Goal: Find specific page/section: Find specific page/section

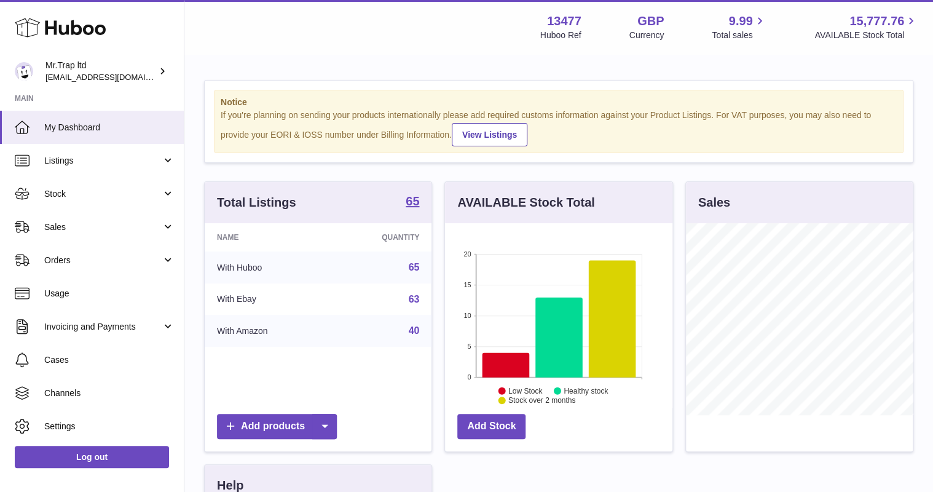
scroll to position [192, 227]
drag, startPoint x: 0, startPoint y: 0, endPoint x: 52, endPoint y: 219, distance: 224.8
click at [52, 219] on link "Sales" at bounding box center [92, 226] width 184 height 33
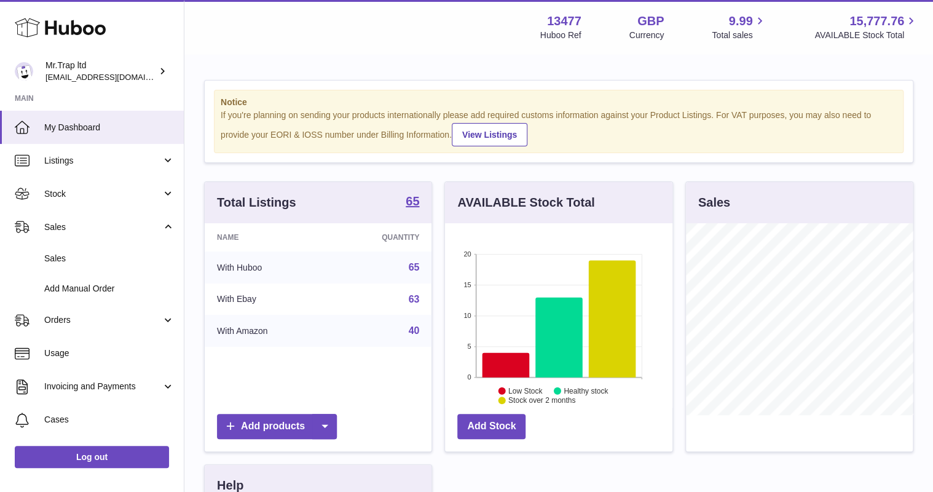
click at [65, 248] on link "Sales" at bounding box center [92, 258] width 184 height 30
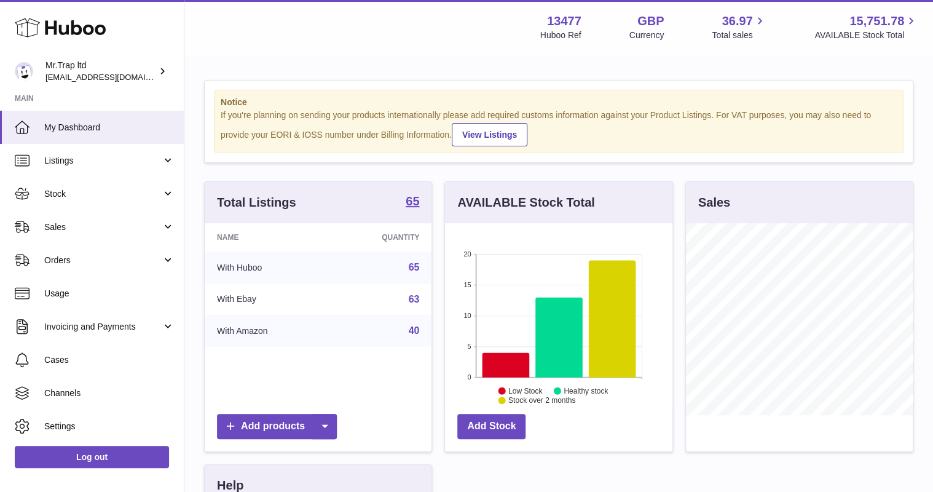
scroll to position [192, 227]
click at [121, 219] on link "Sales" at bounding box center [92, 226] width 184 height 33
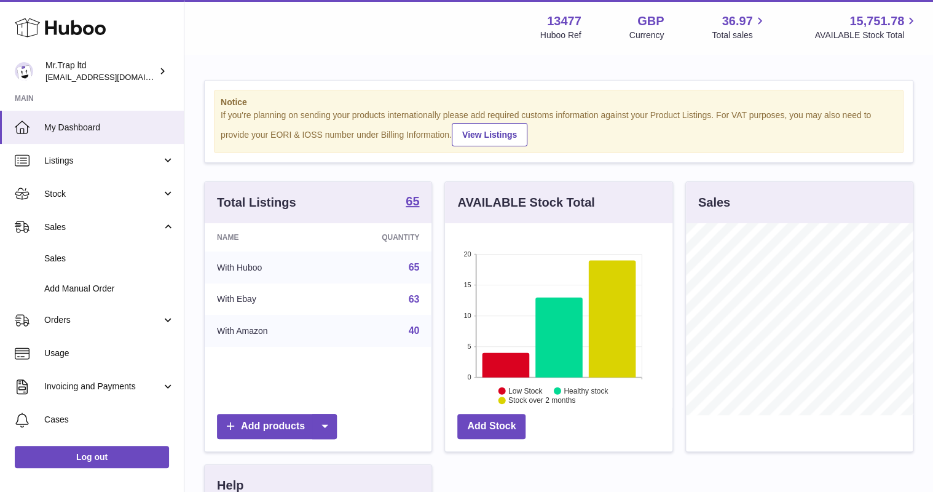
click at [112, 251] on link "Sales" at bounding box center [92, 258] width 184 height 30
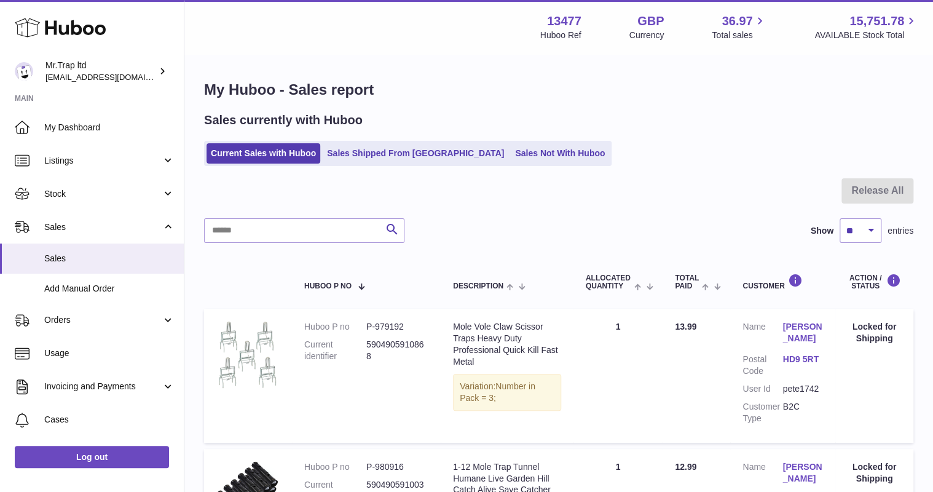
click at [511, 157] on link "Sales Not With Huboo" at bounding box center [560, 153] width 98 height 20
